Goal: Navigation & Orientation: Find specific page/section

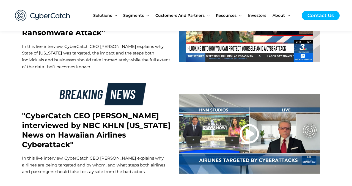
scroll to position [1058, 0]
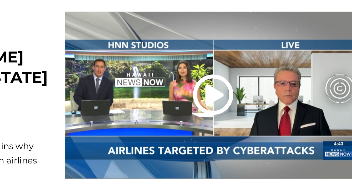
drag, startPoint x: 284, startPoint y: 159, endPoint x: 274, endPoint y: 163, distance: 10.3
click at [274, 163] on div at bounding box center [249, 133] width 141 height 79
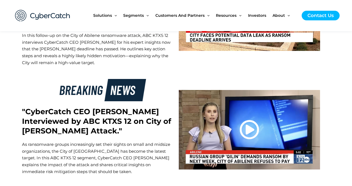
scroll to position [1384, 0]
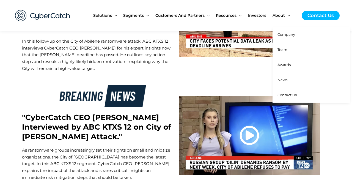
click at [288, 33] on span "Company" at bounding box center [286, 34] width 18 height 4
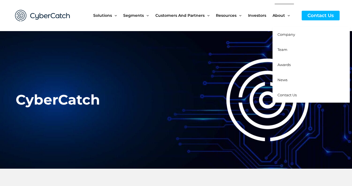
click at [283, 50] on span "Team" at bounding box center [282, 49] width 10 height 4
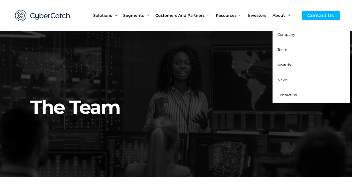
click at [285, 80] on span "News" at bounding box center [282, 79] width 10 height 4
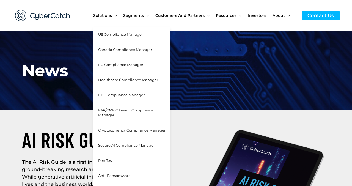
click at [104, 17] on span "Solutions" at bounding box center [102, 15] width 19 height 23
click at [120, 48] on span "Canada Compliance Manager" at bounding box center [125, 49] width 54 height 4
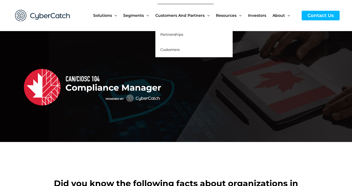
click at [165, 16] on span "Customers and Partners" at bounding box center [179, 15] width 49 height 23
click at [174, 34] on span "Partnerships" at bounding box center [171, 34] width 23 height 4
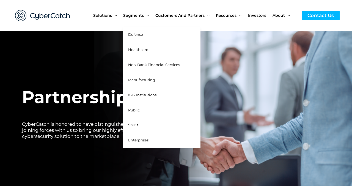
click at [137, 34] on span "Defense" at bounding box center [135, 34] width 15 height 4
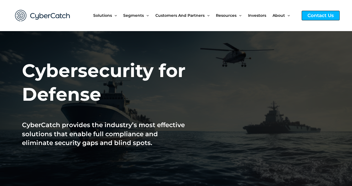
click at [310, 15] on div "Contact Us" at bounding box center [320, 16] width 38 height 10
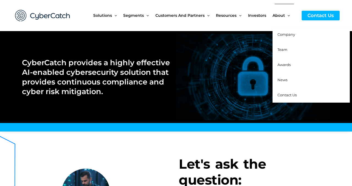
click at [288, 36] on span "Company" at bounding box center [286, 34] width 18 height 4
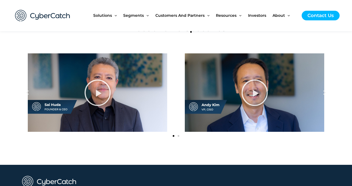
scroll to position [646, 0]
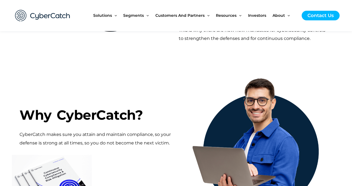
scroll to position [230, 0]
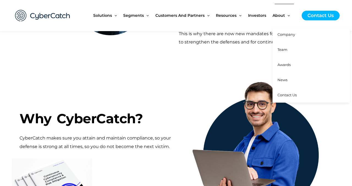
click at [282, 34] on span "Company" at bounding box center [286, 34] width 18 height 4
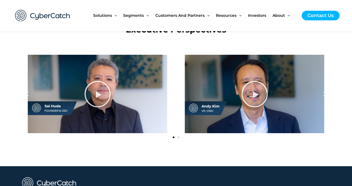
scroll to position [645, 0]
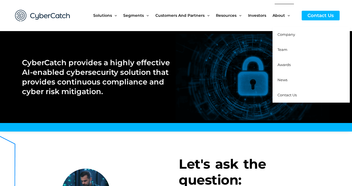
click at [285, 33] on span "Company" at bounding box center [286, 34] width 18 height 4
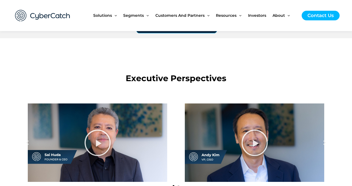
scroll to position [595, 0]
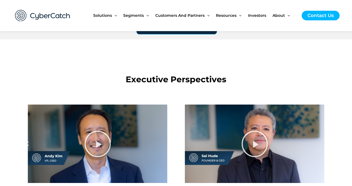
click at [100, 145] on icon "Slide1" at bounding box center [97, 143] width 27 height 27
